Goal: Task Accomplishment & Management: Manage account settings

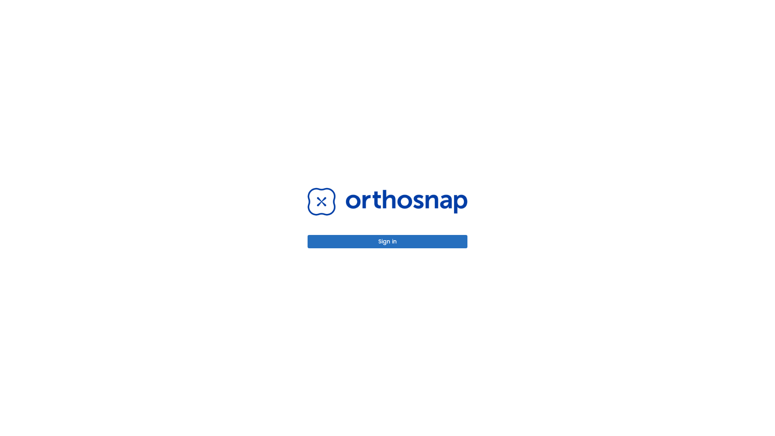
click at [387, 241] on button "Sign in" at bounding box center [388, 241] width 160 height 13
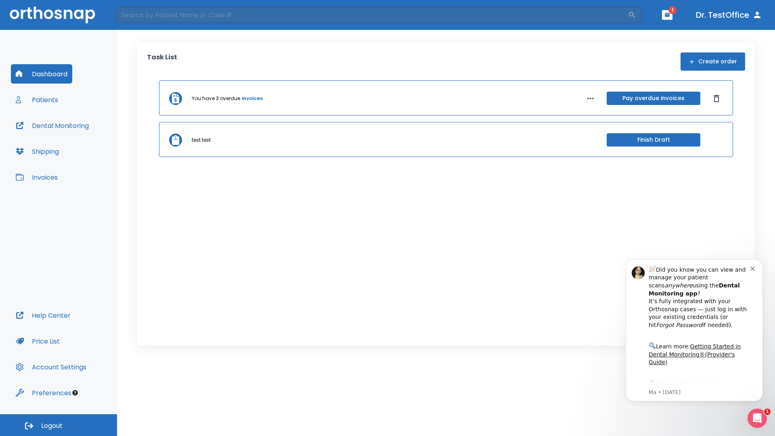
click at [59, 425] on span "Logout" at bounding box center [51, 425] width 21 height 9
